Goal: Navigation & Orientation: Find specific page/section

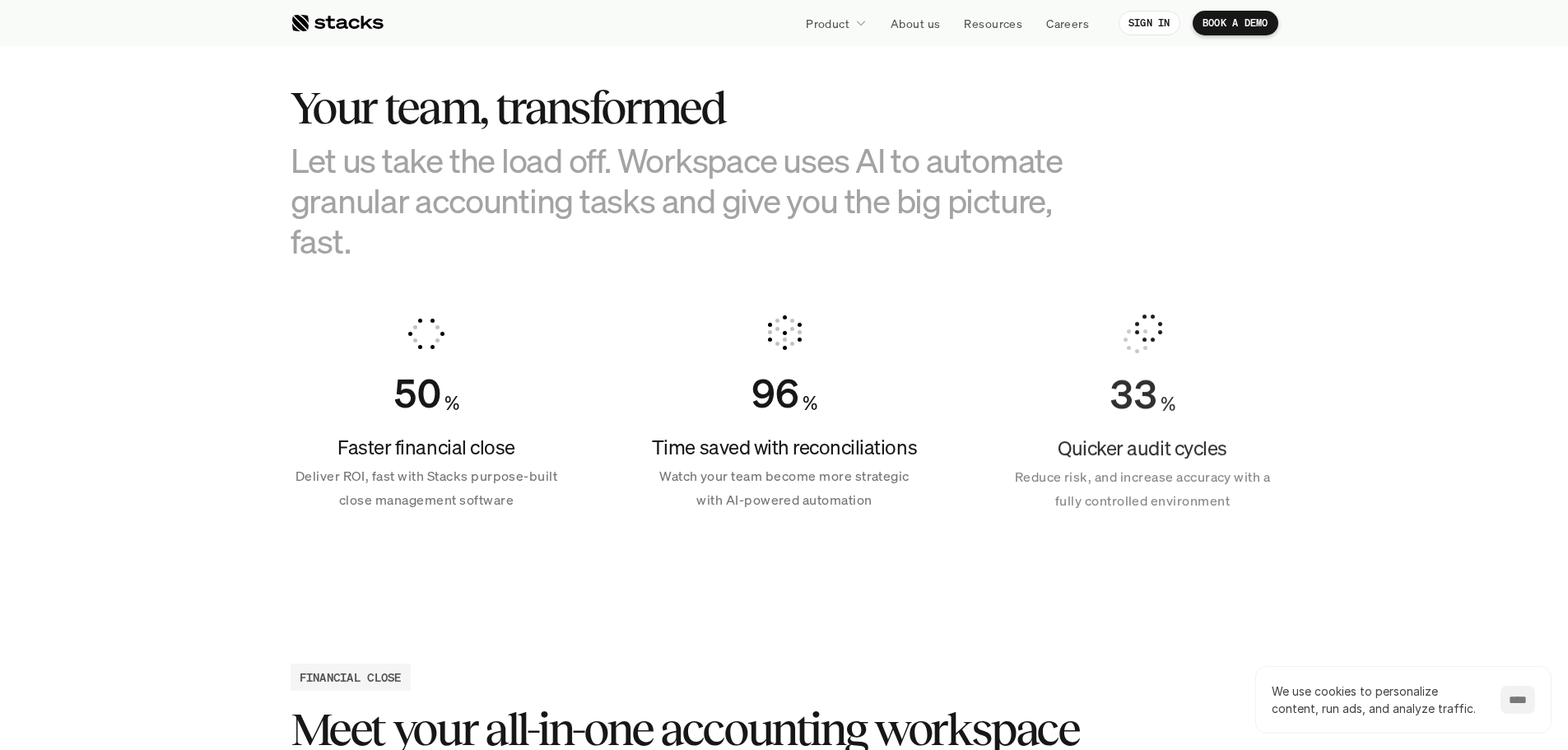
click at [1514, 700] on input "****" at bounding box center [1518, 700] width 34 height 28
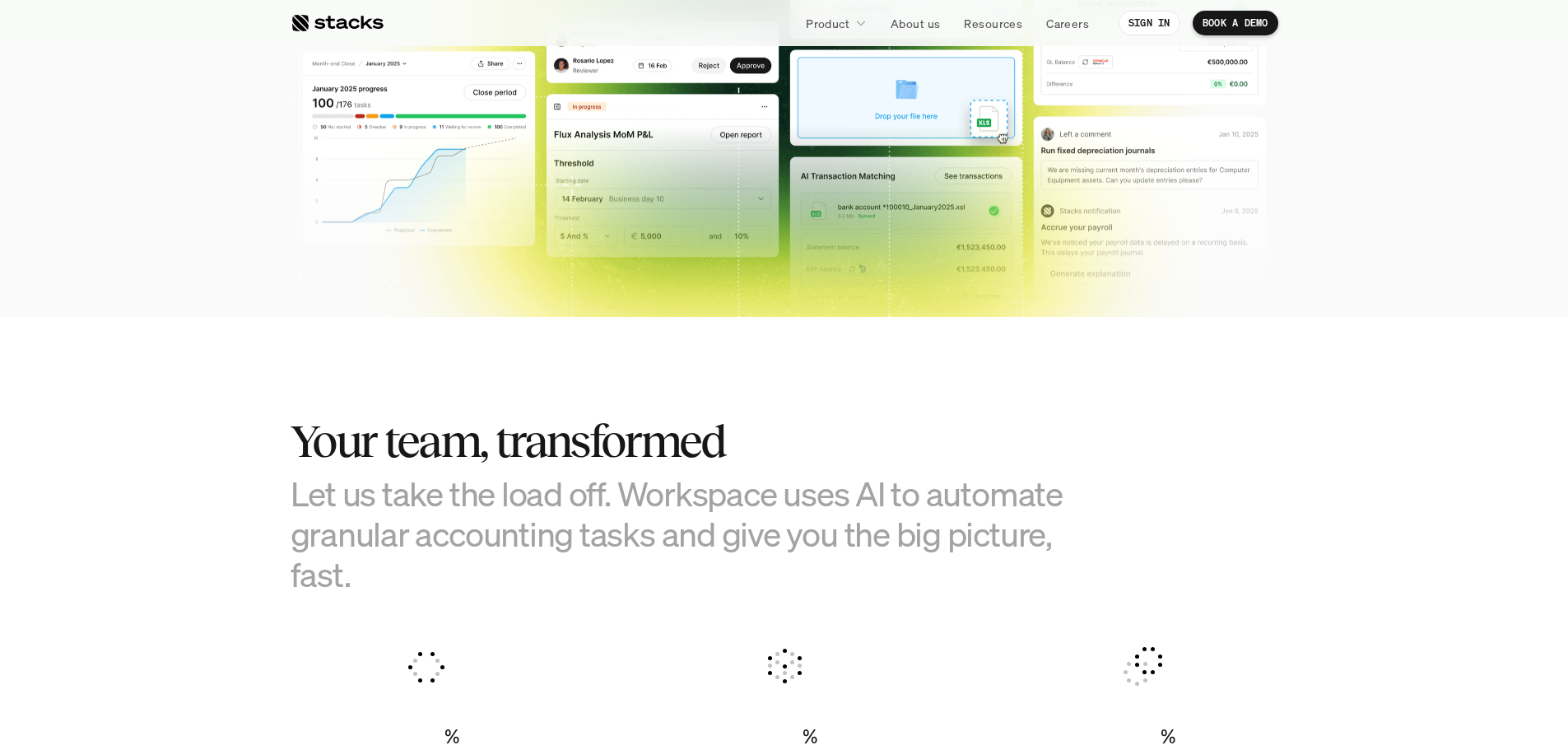
scroll to position [659, 0]
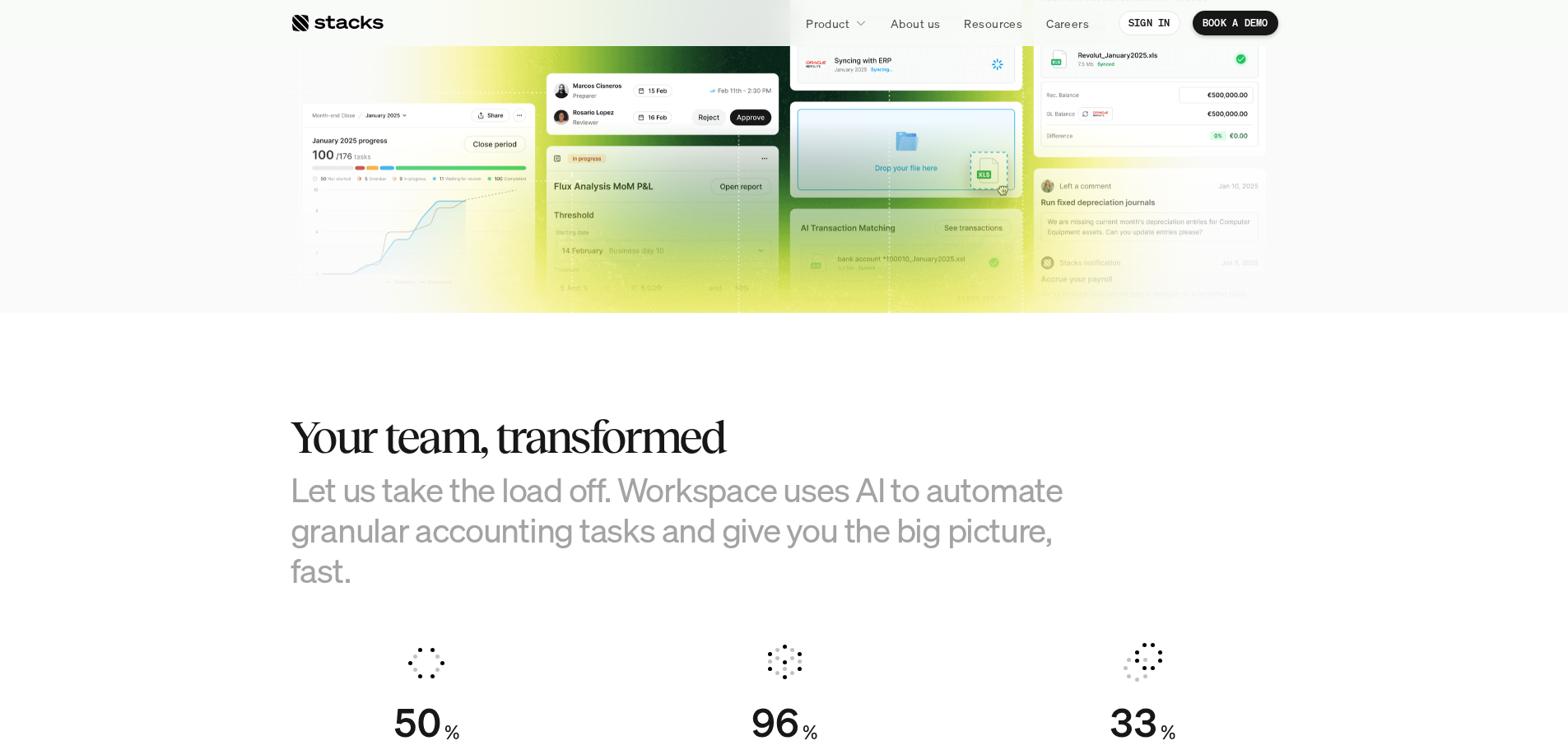
drag, startPoint x: 1149, startPoint y: 650, endPoint x: 1179, endPoint y: 606, distance: 53.3
click at [1179, 606] on section "Your team, transformed Let us take the load off. Workspace uses AI to automate …" at bounding box center [784, 619] width 1568 height 614
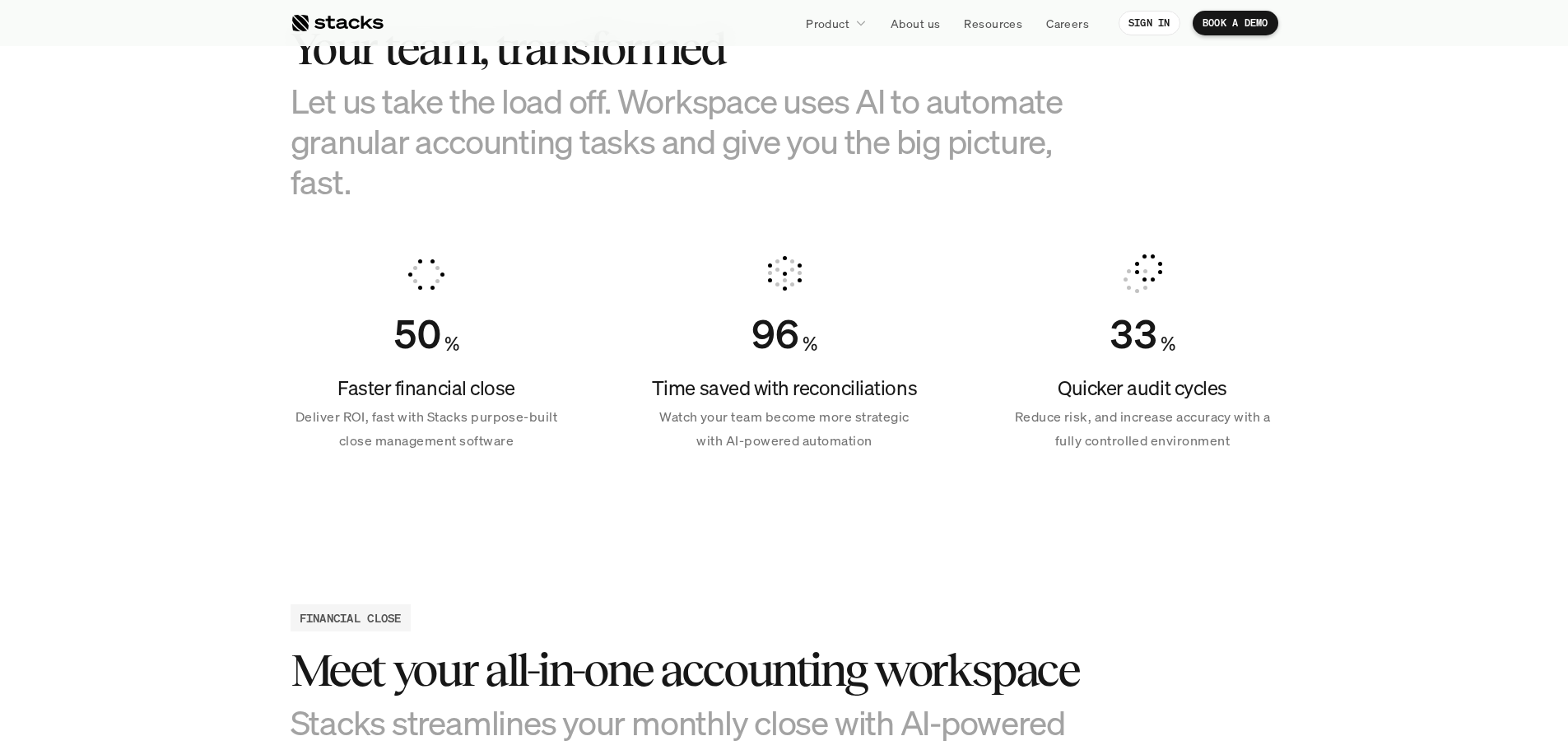
scroll to position [1071, 0]
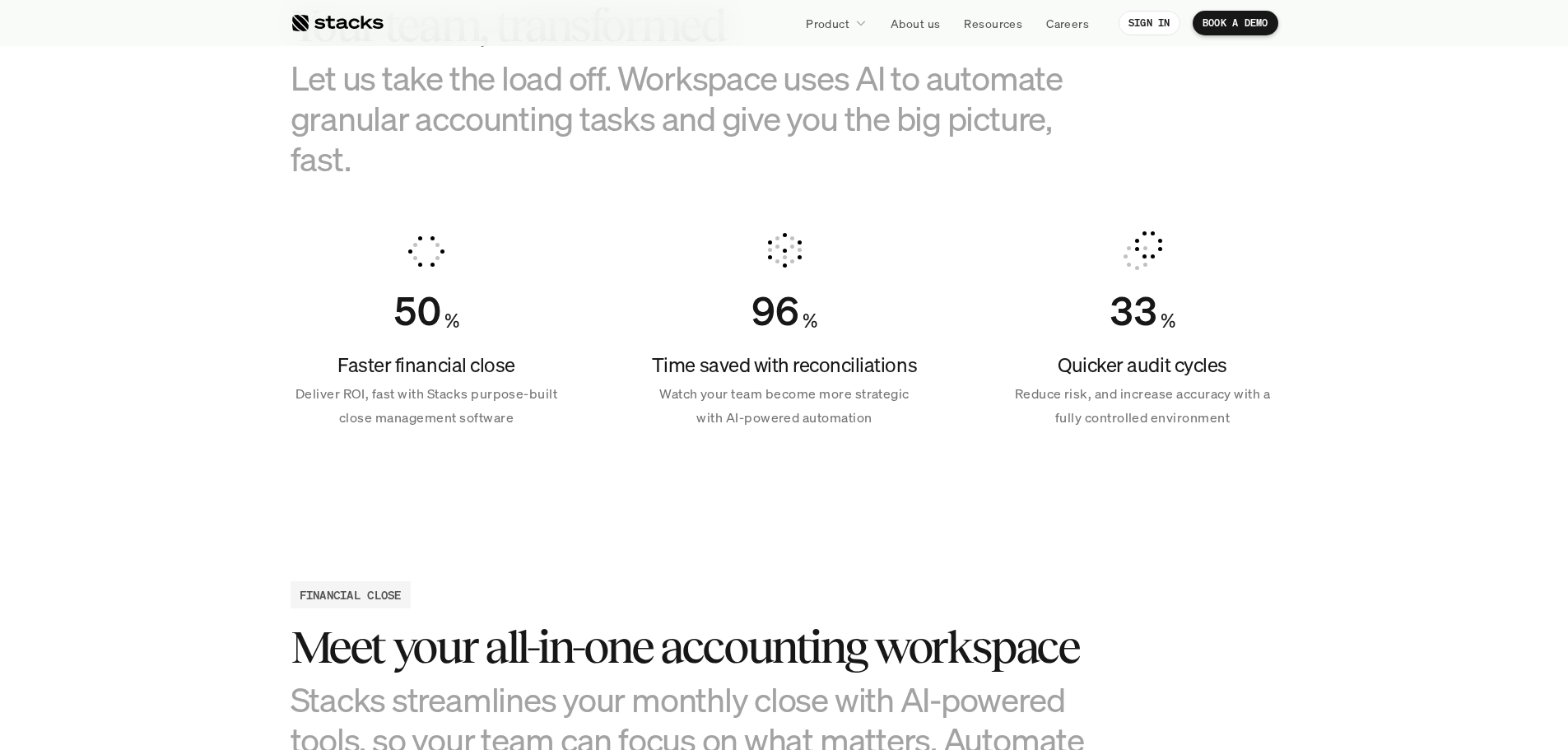
click at [963, 456] on section "Your team, transformed Let us take the load off. Workspace uses AI to automate …" at bounding box center [784, 208] width 1568 height 614
drag, startPoint x: 773, startPoint y: 253, endPoint x: 789, endPoint y: 265, distance: 20.0
click at [789, 265] on icon at bounding box center [785, 251] width 40 height 40
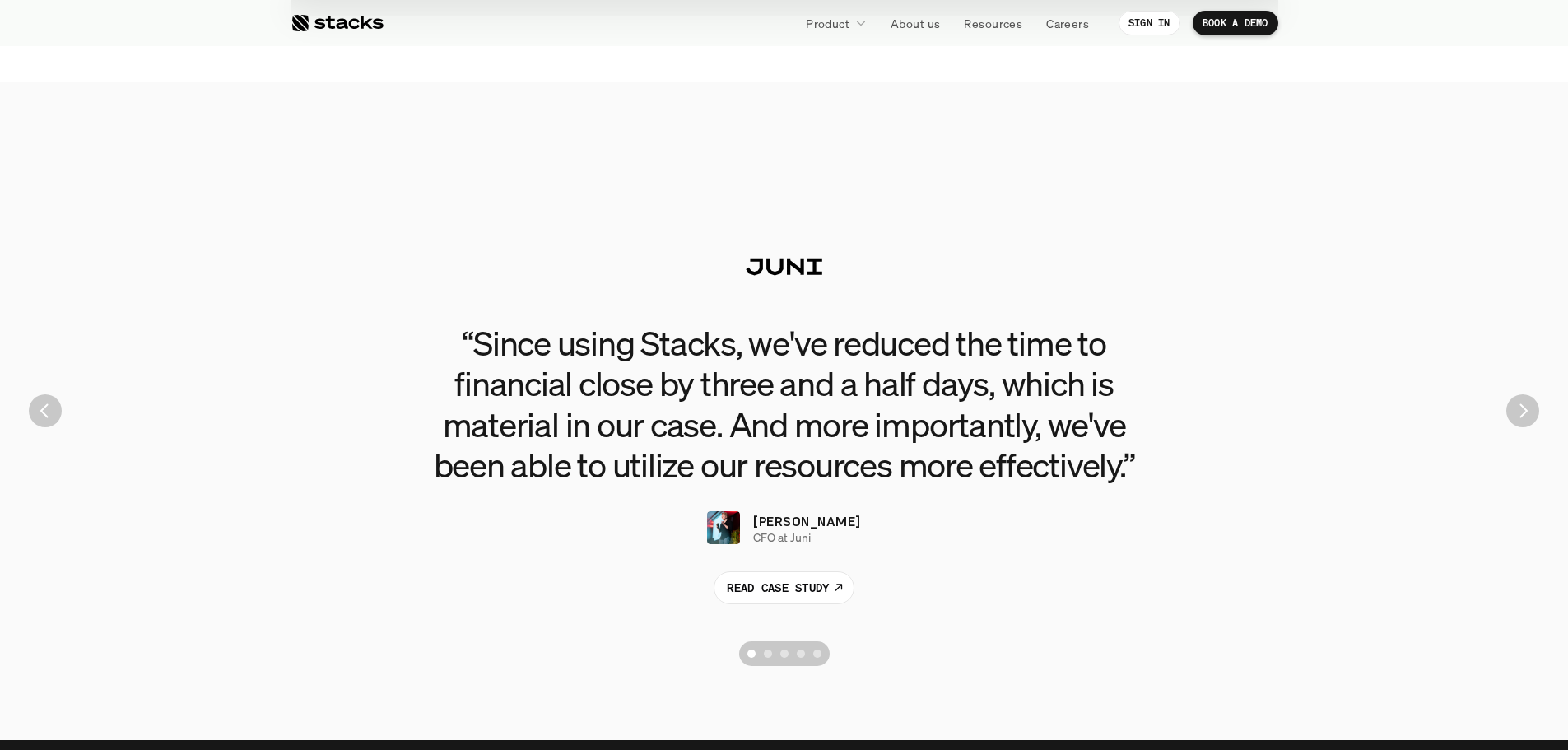
scroll to position [3623, 0]
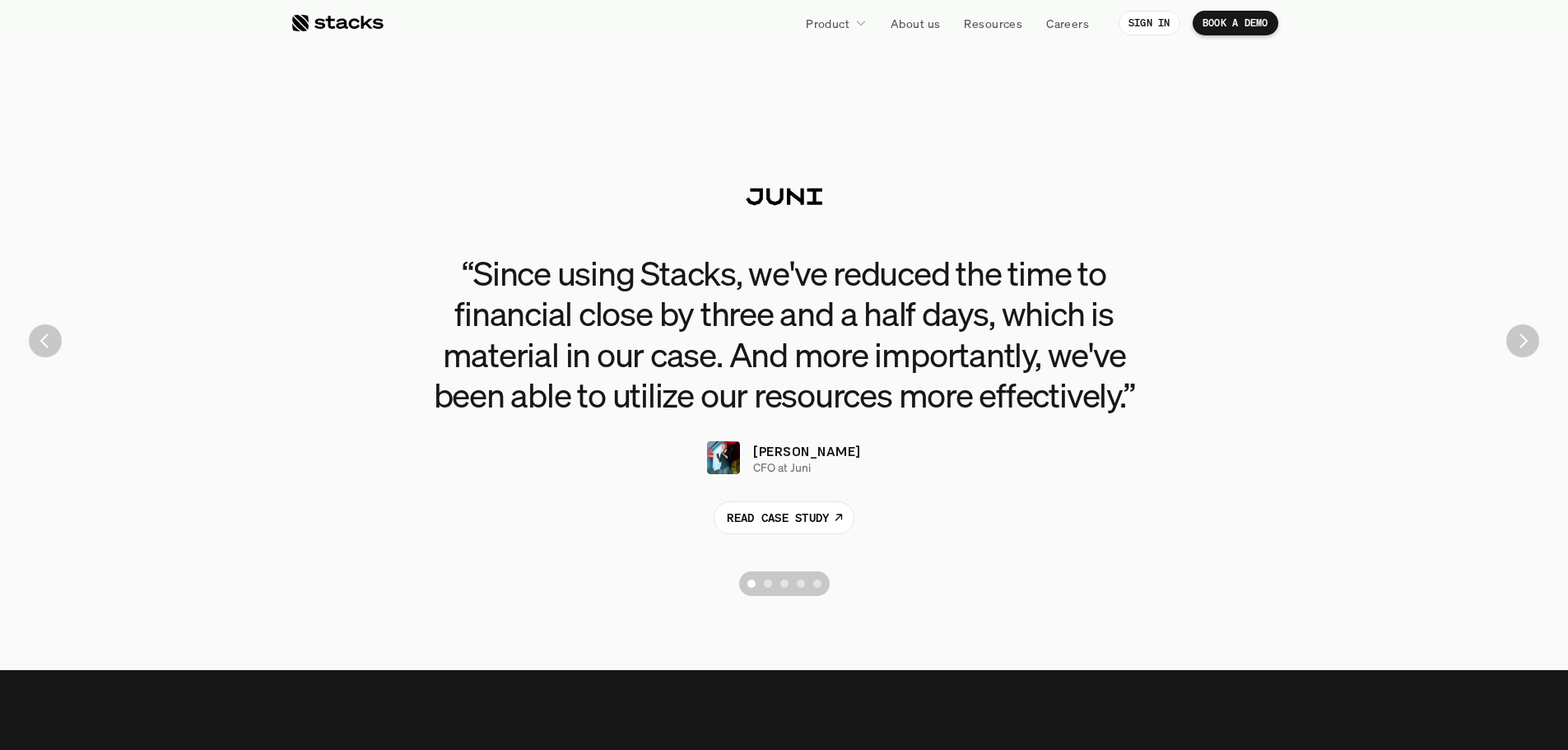
click at [1510, 347] on img "Next" at bounding box center [1522, 340] width 33 height 33
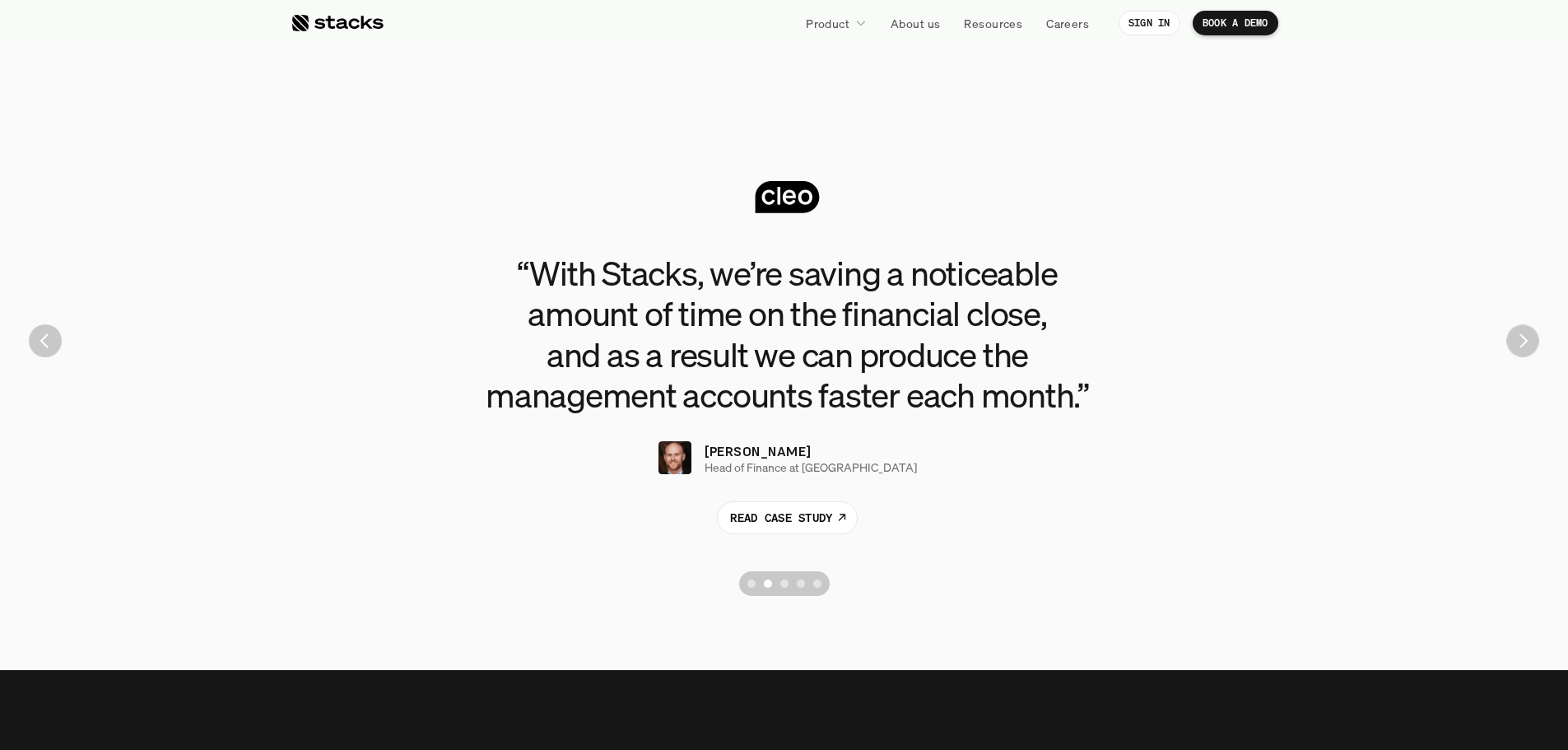
click at [1510, 347] on img "Next" at bounding box center [1522, 341] width 32 height 32
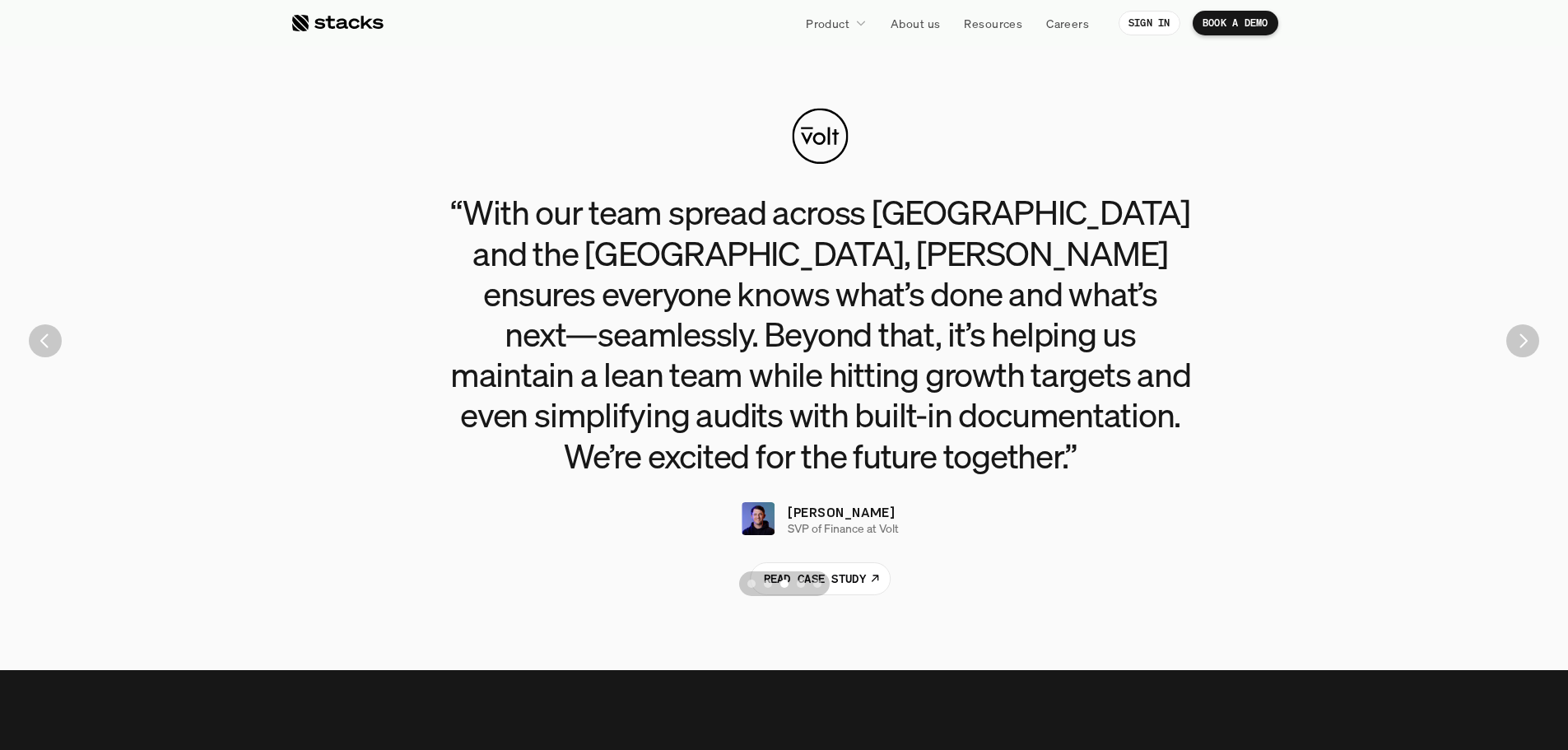
click at [1510, 347] on img "Next" at bounding box center [1522, 340] width 33 height 33
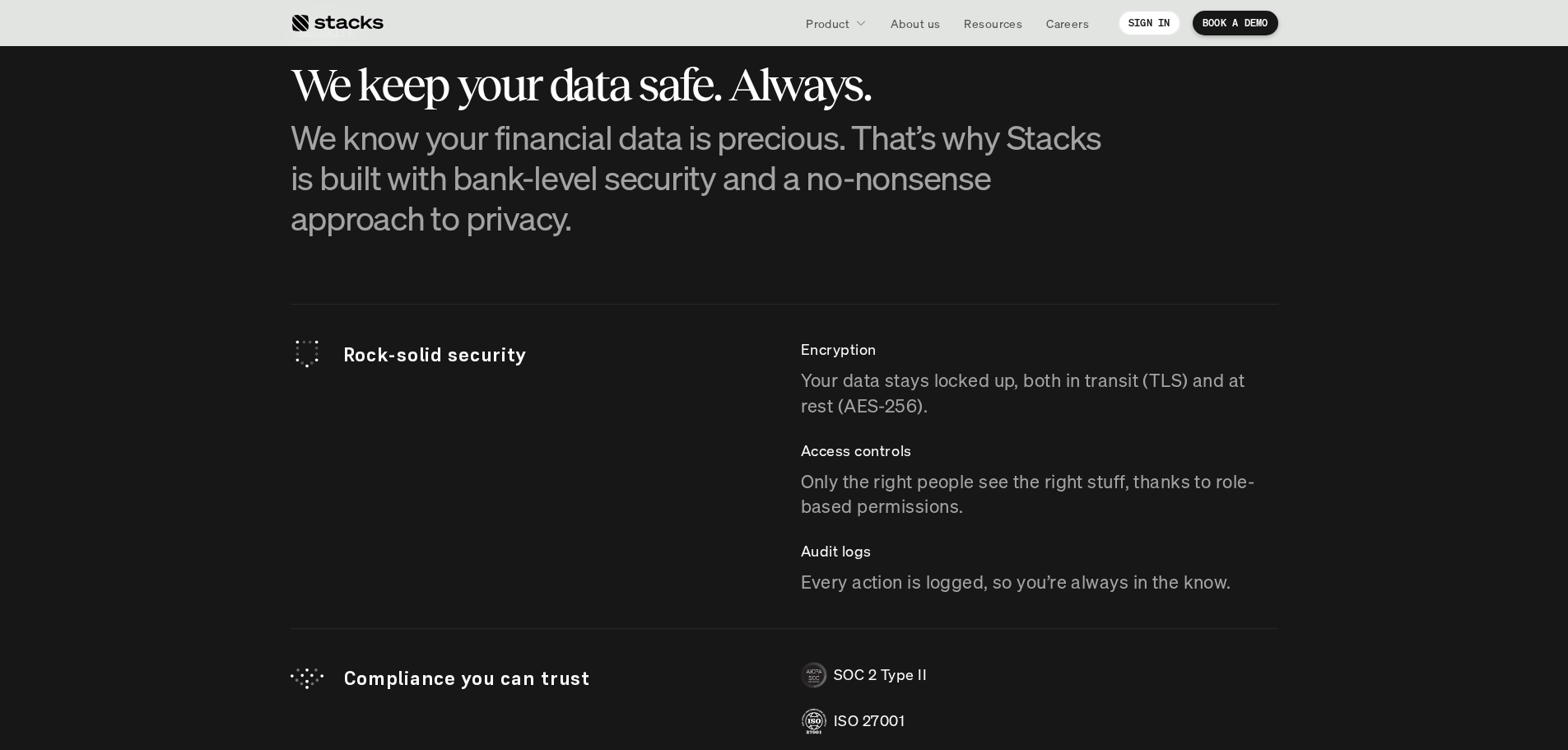
scroll to position [4364, 0]
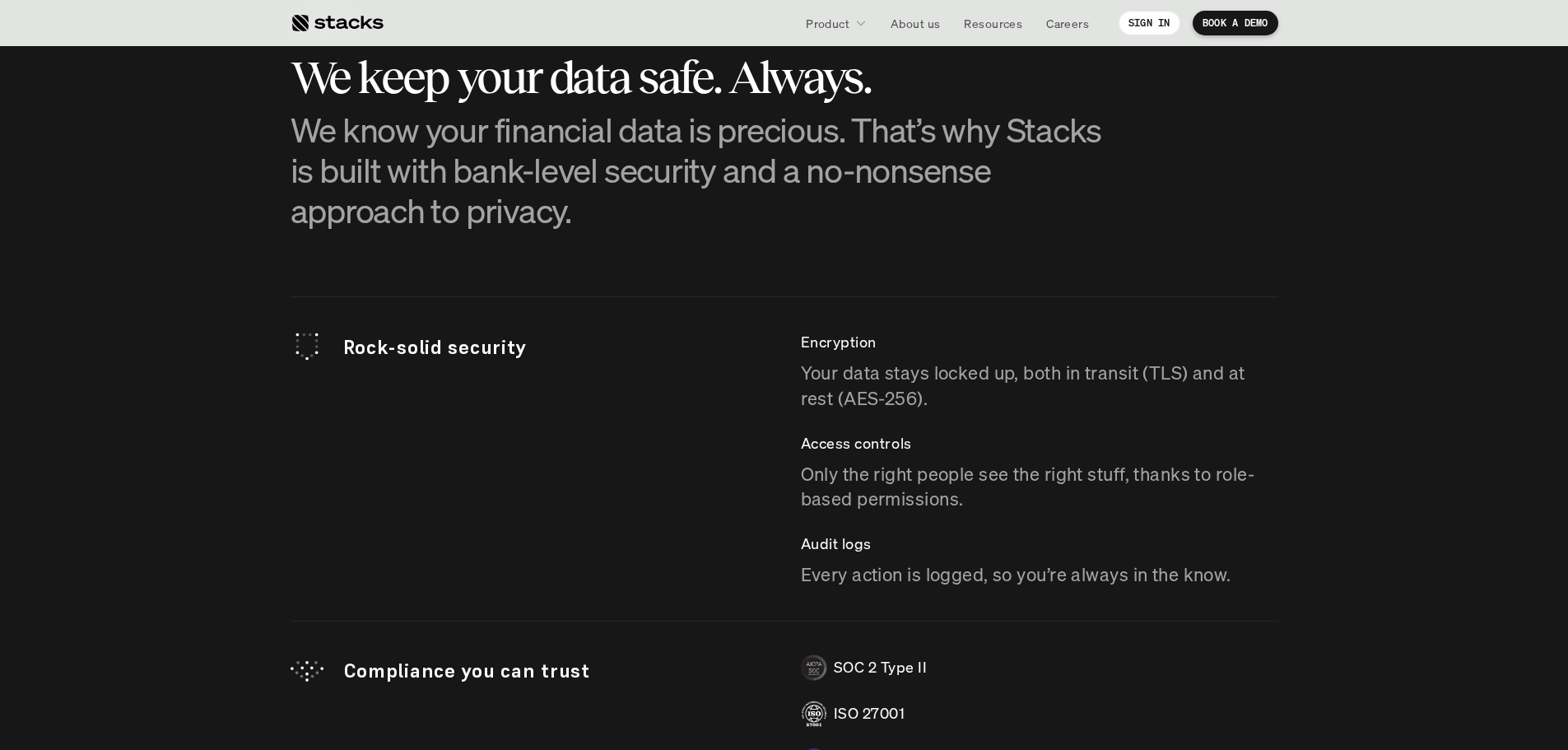
drag, startPoint x: 303, startPoint y: 344, endPoint x: 291, endPoint y: 365, distance: 24.2
click at [291, 364] on div "Rock-solid security Encryption Your data stays locked up, both in transit (TLS)…" at bounding box center [784, 458] width 987 height 257
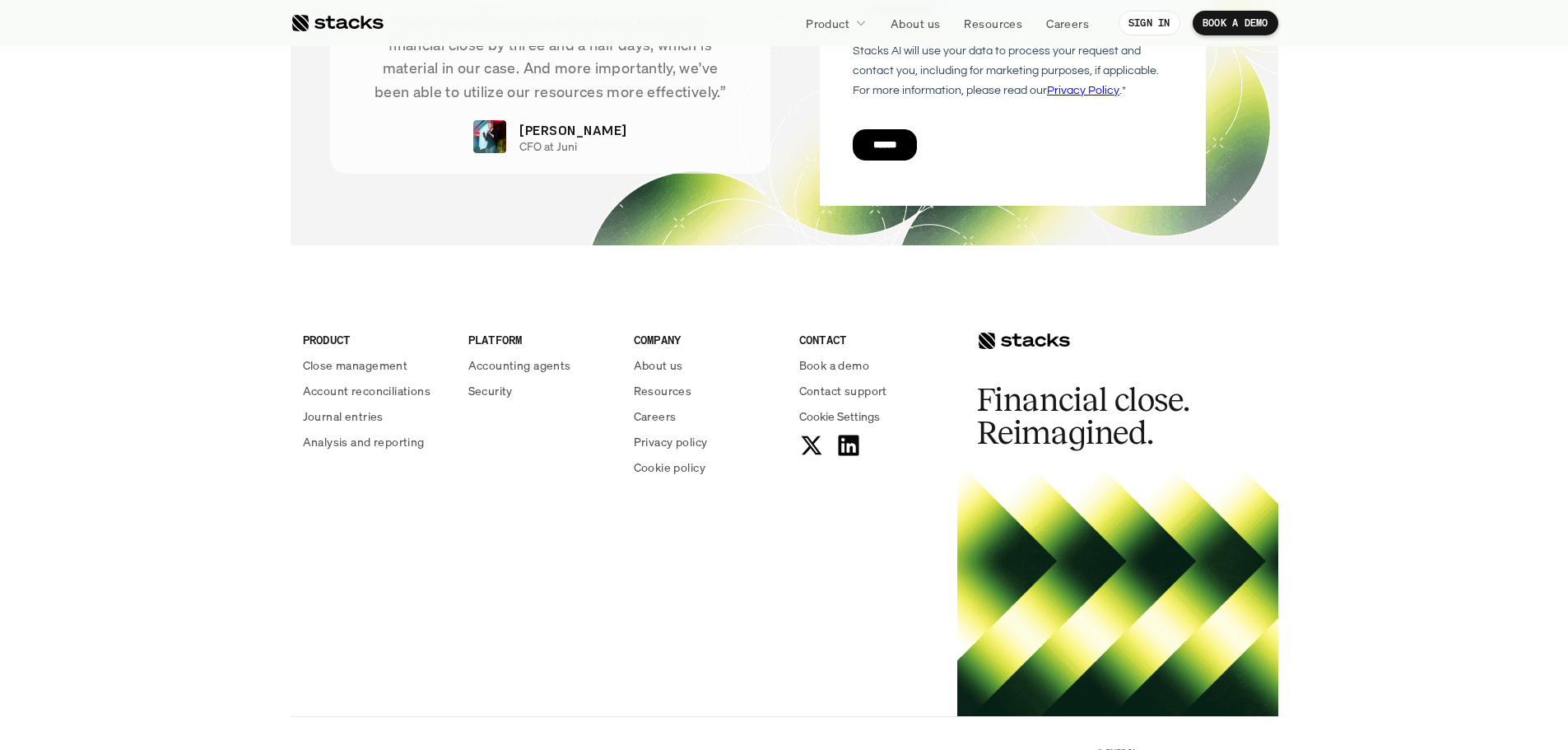
scroll to position [5908, 0]
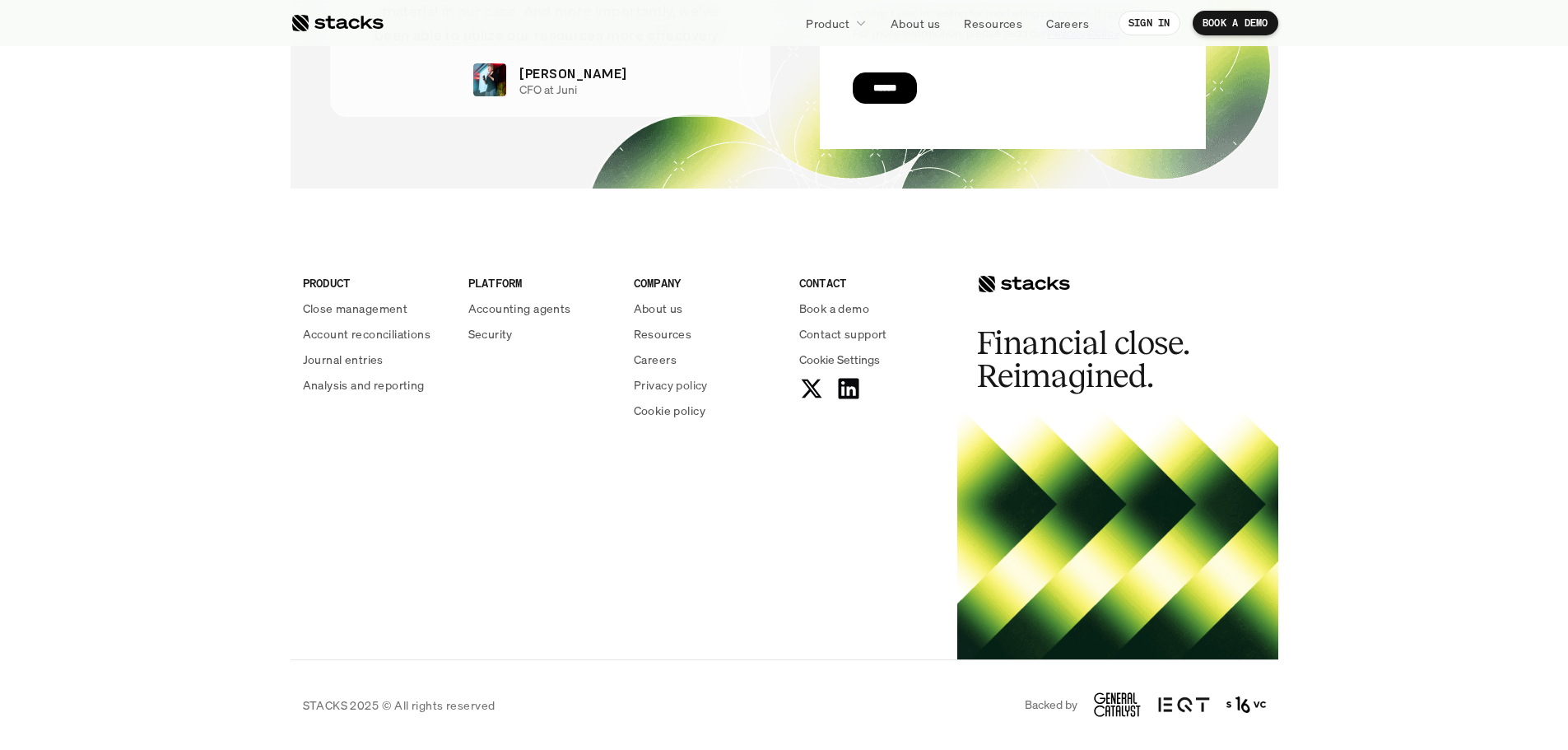
click at [659, 361] on p "Careers" at bounding box center [655, 359] width 43 height 17
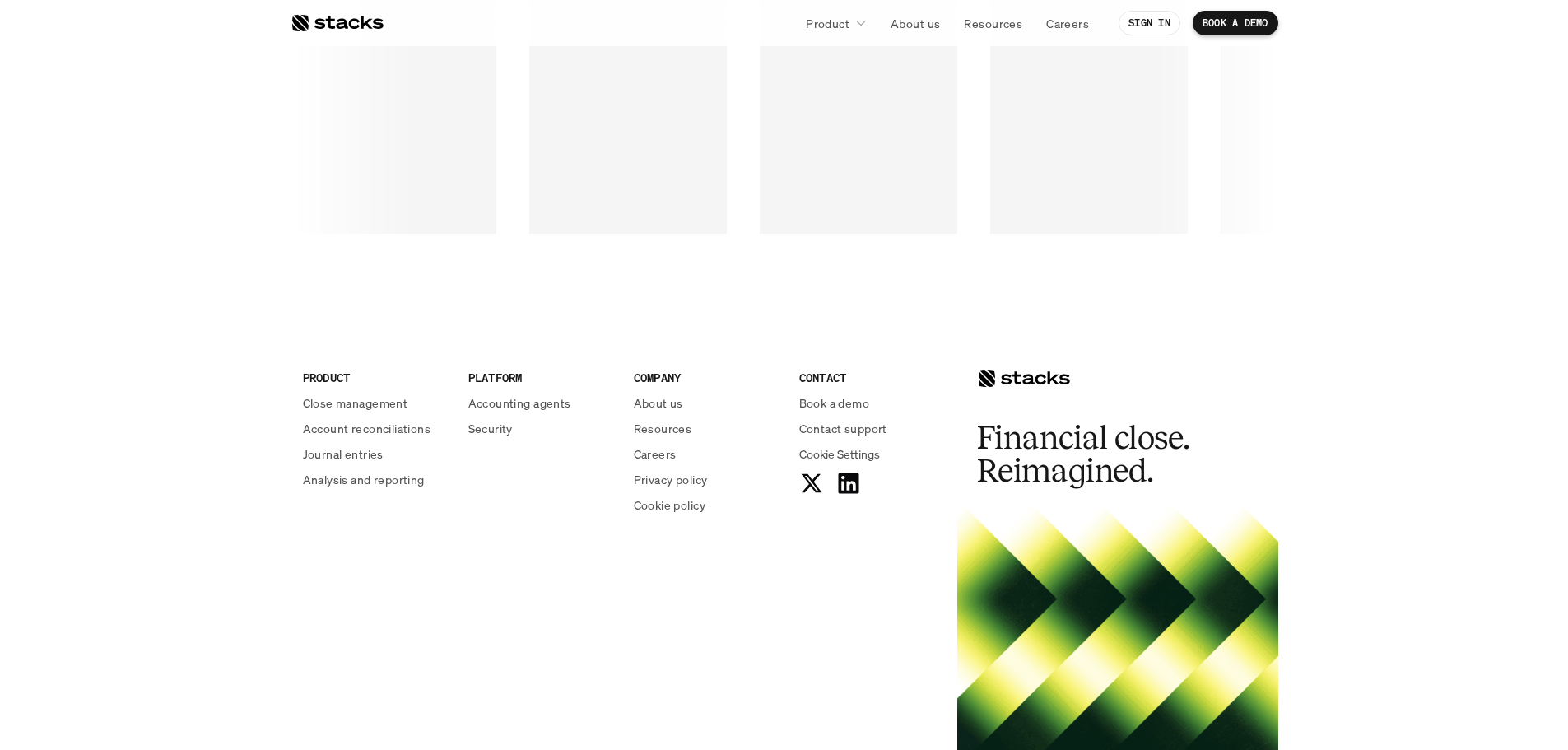
scroll to position [2841, 0]
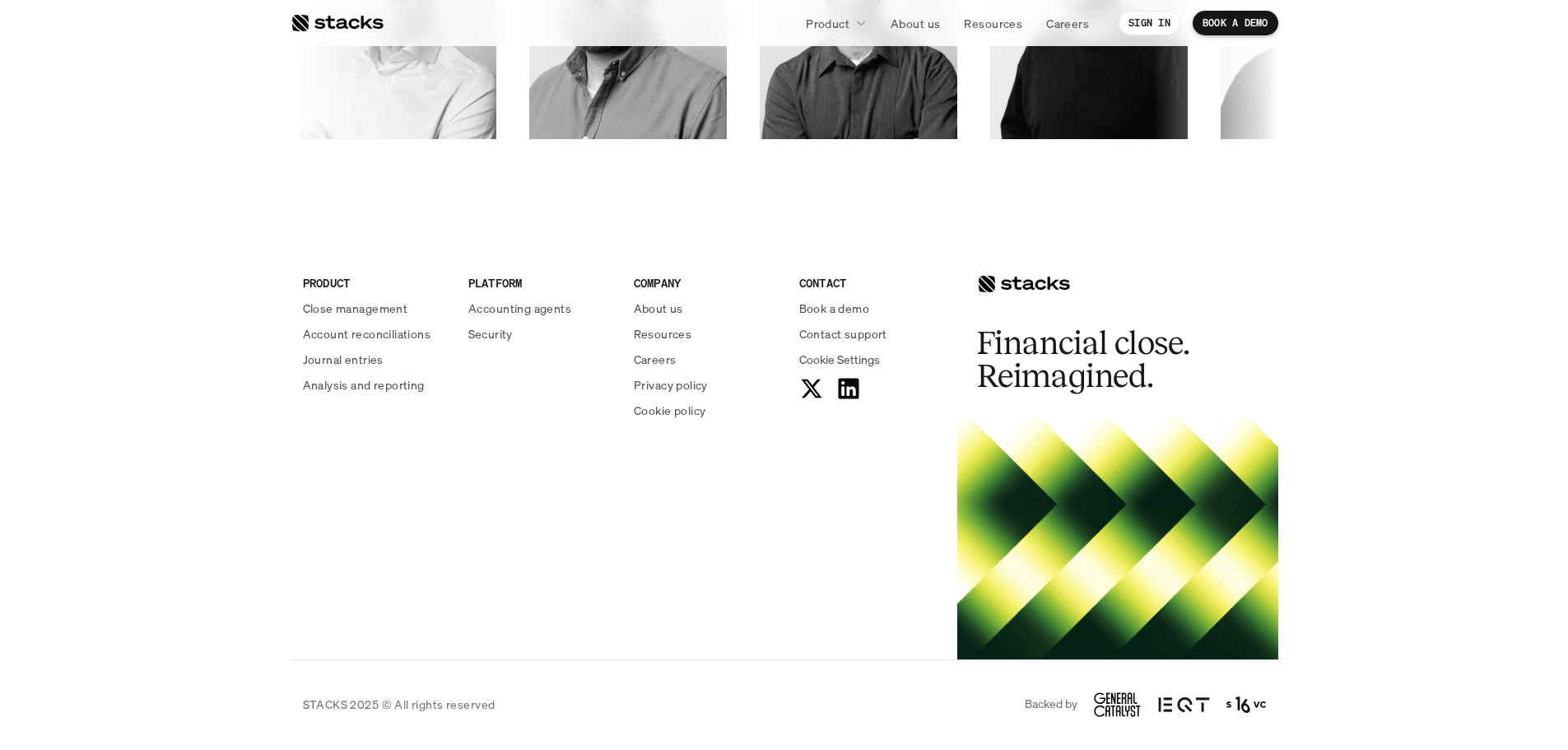
drag, startPoint x: 1170, startPoint y: 598, endPoint x: 1276, endPoint y: 534, distance: 123.8
click at [1261, 546] on div at bounding box center [1117, 536] width 321 height 247
click at [1361, 493] on footer "PRODUCT Close management Account reconciliations Journal entries Analysis and r…" at bounding box center [784, 485] width 1568 height 529
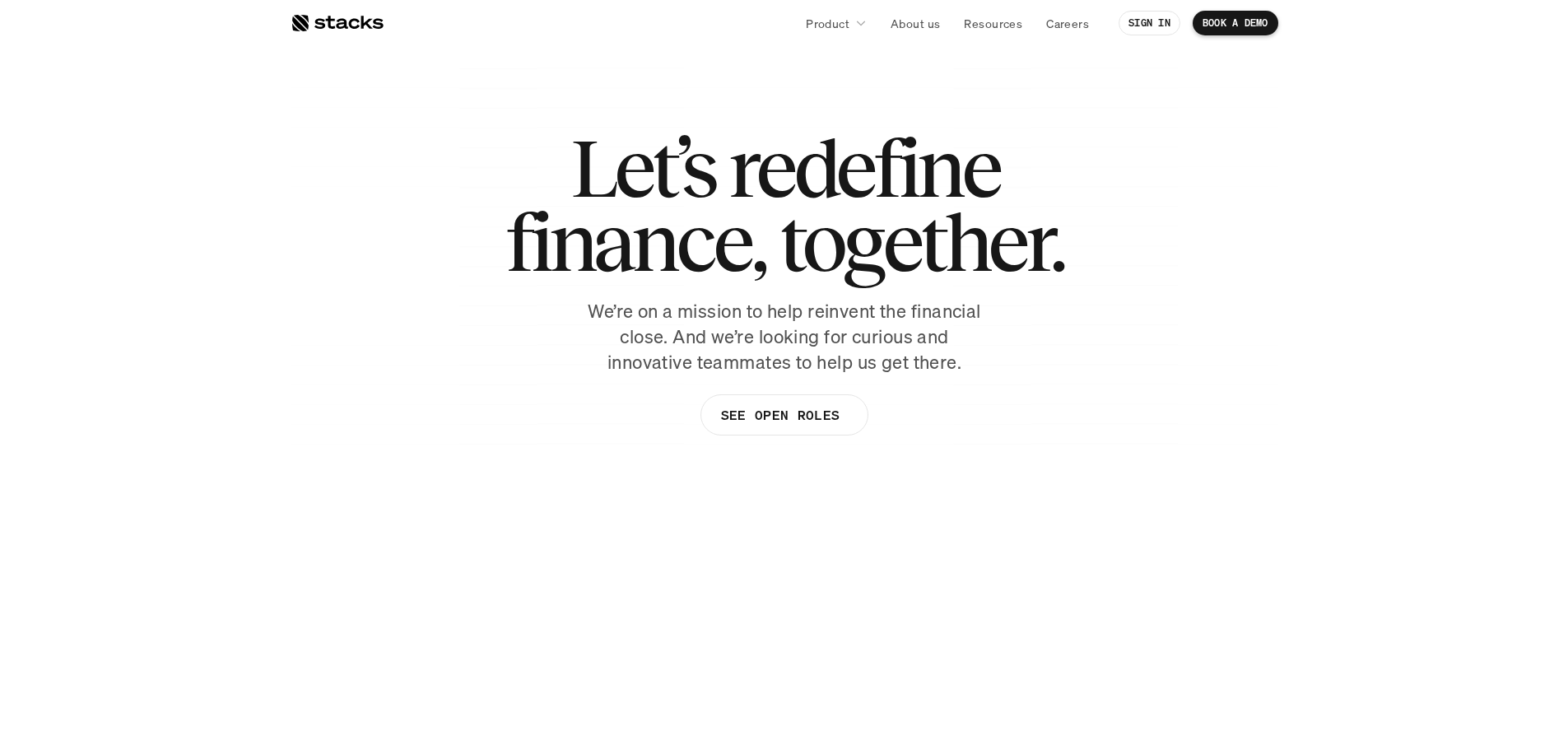
scroll to position [0, 0]
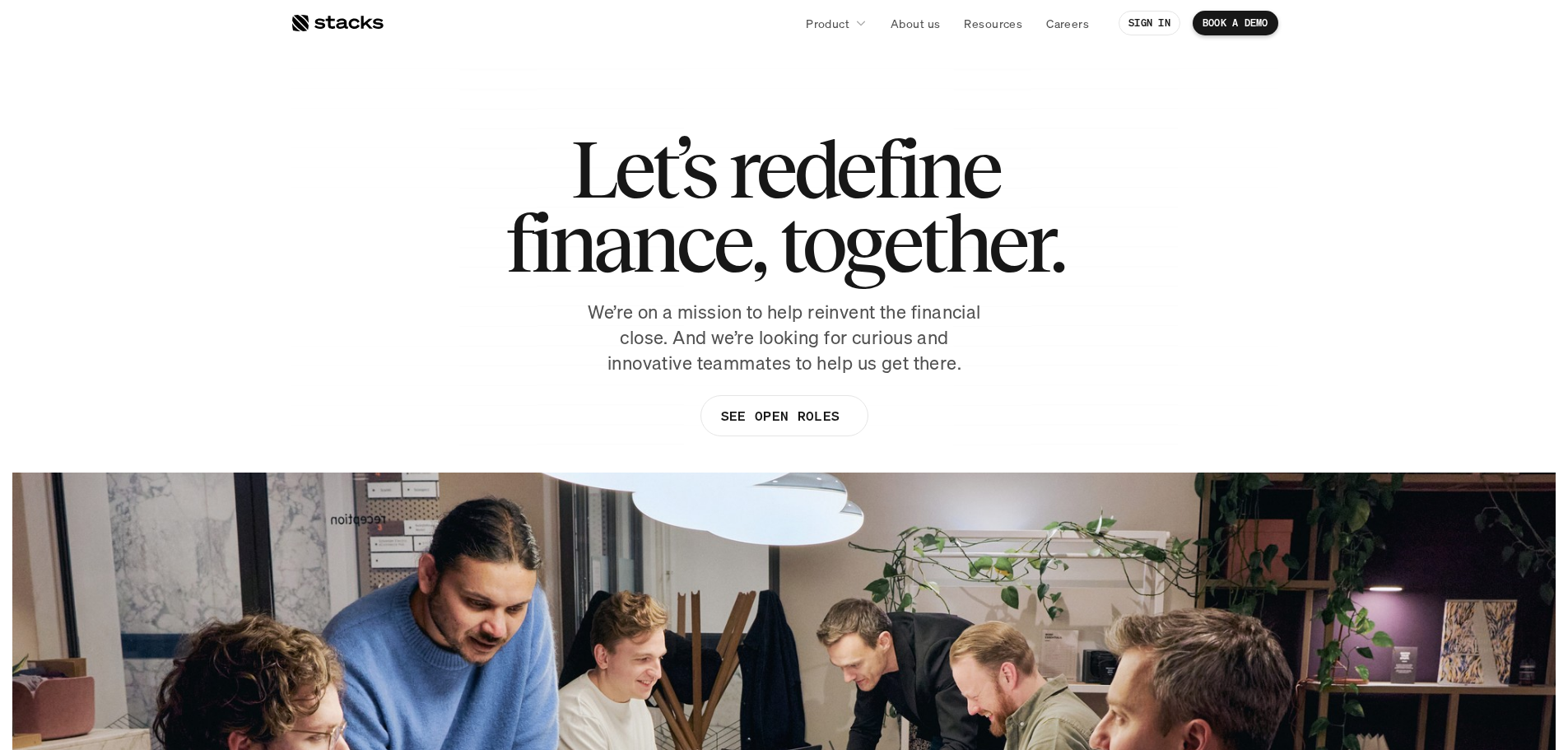
click at [356, 24] on div at bounding box center [337, 23] width 93 height 20
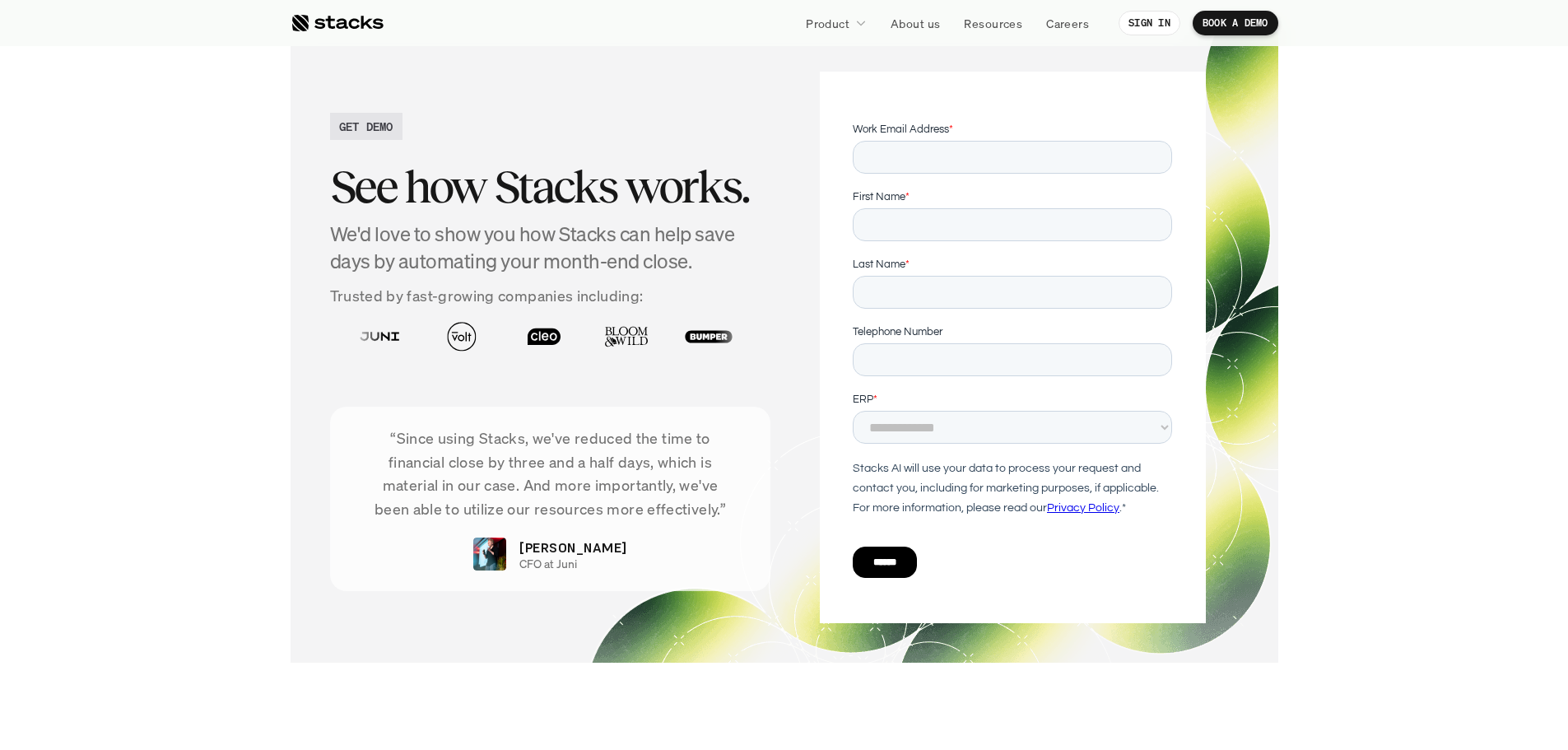
scroll to position [5908, 0]
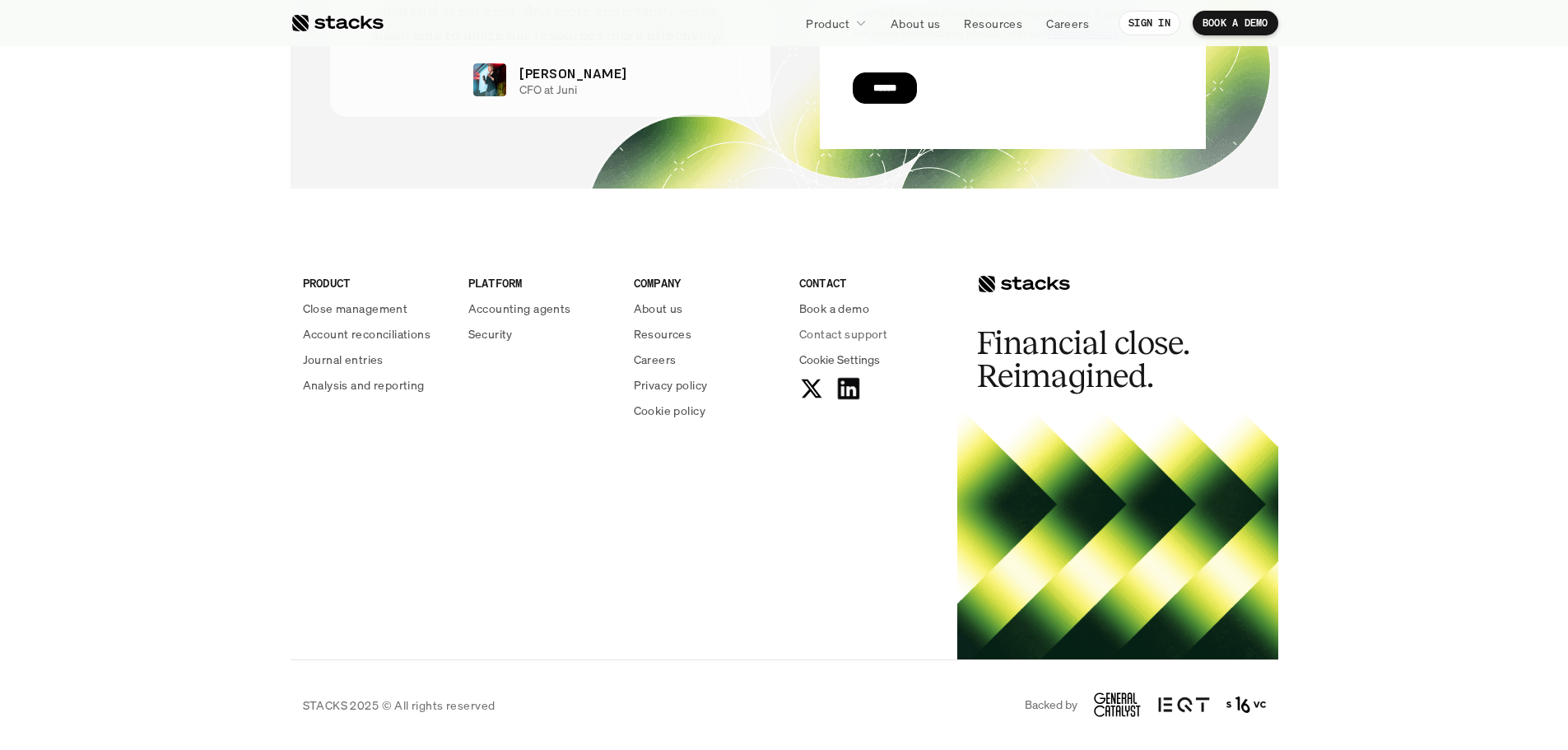
click at [855, 386] on use at bounding box center [848, 389] width 22 height 22
click at [350, 24] on div at bounding box center [337, 23] width 93 height 20
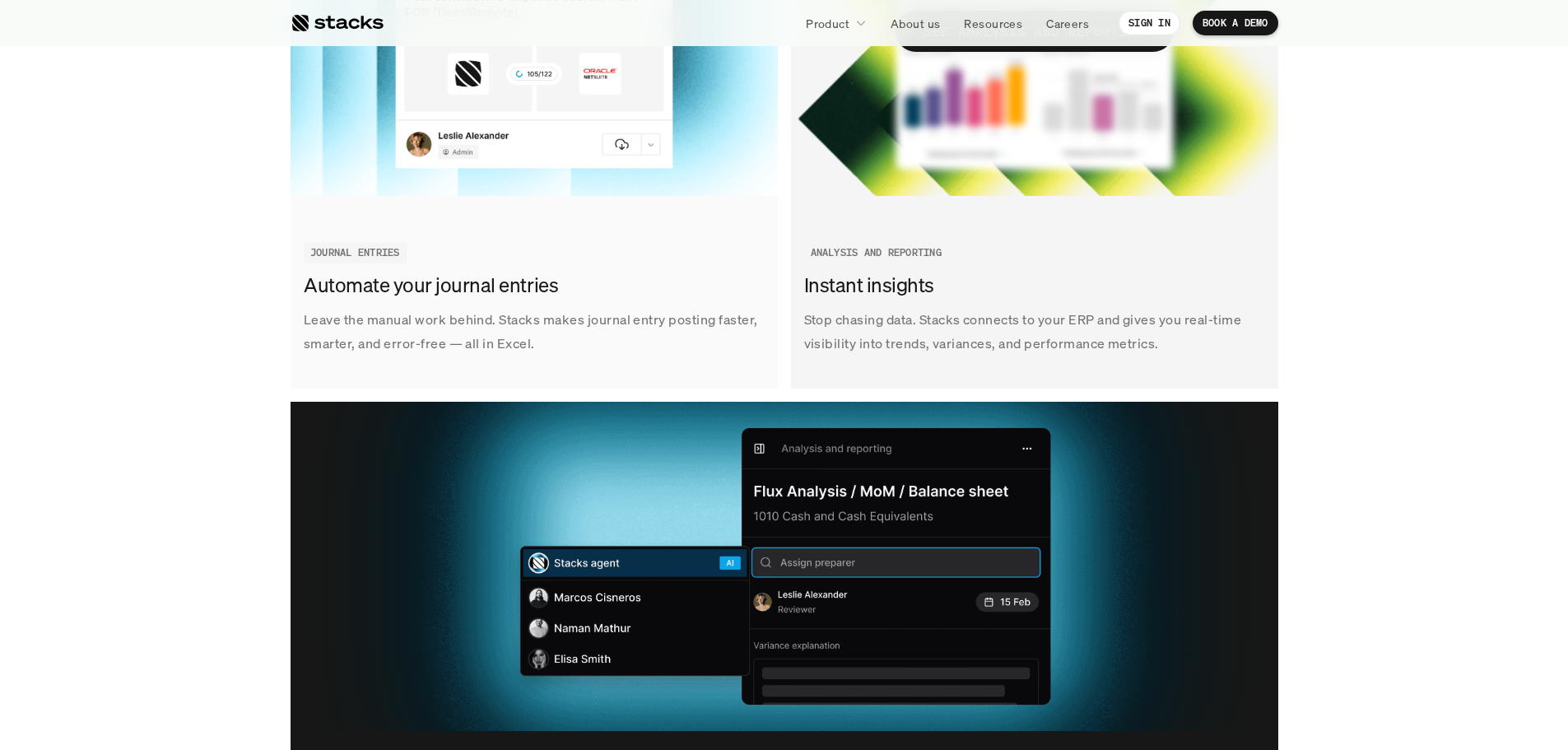
scroll to position [2964, 0]
